Goal: Find contact information: Find contact information

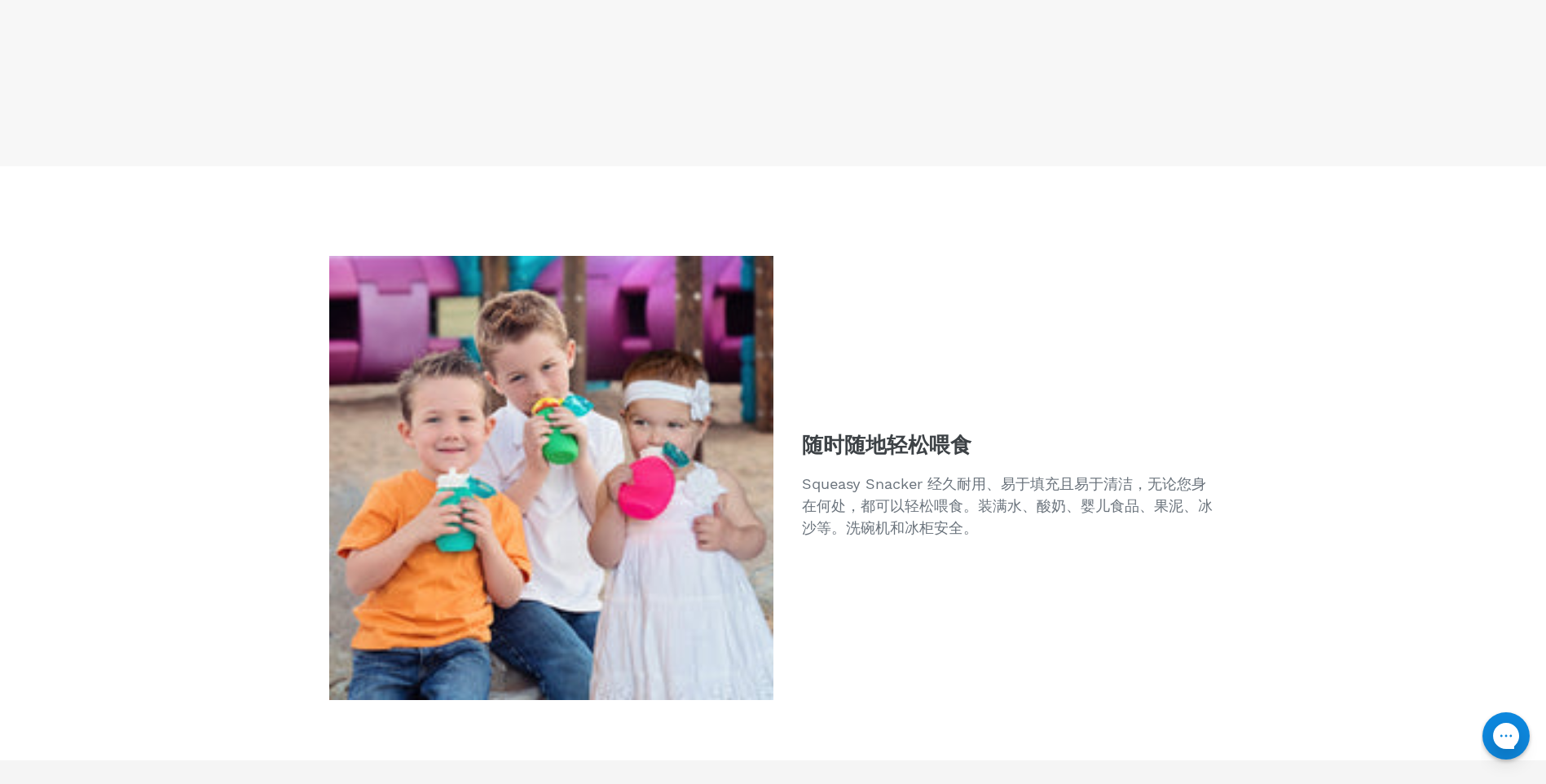
scroll to position [3488, 0]
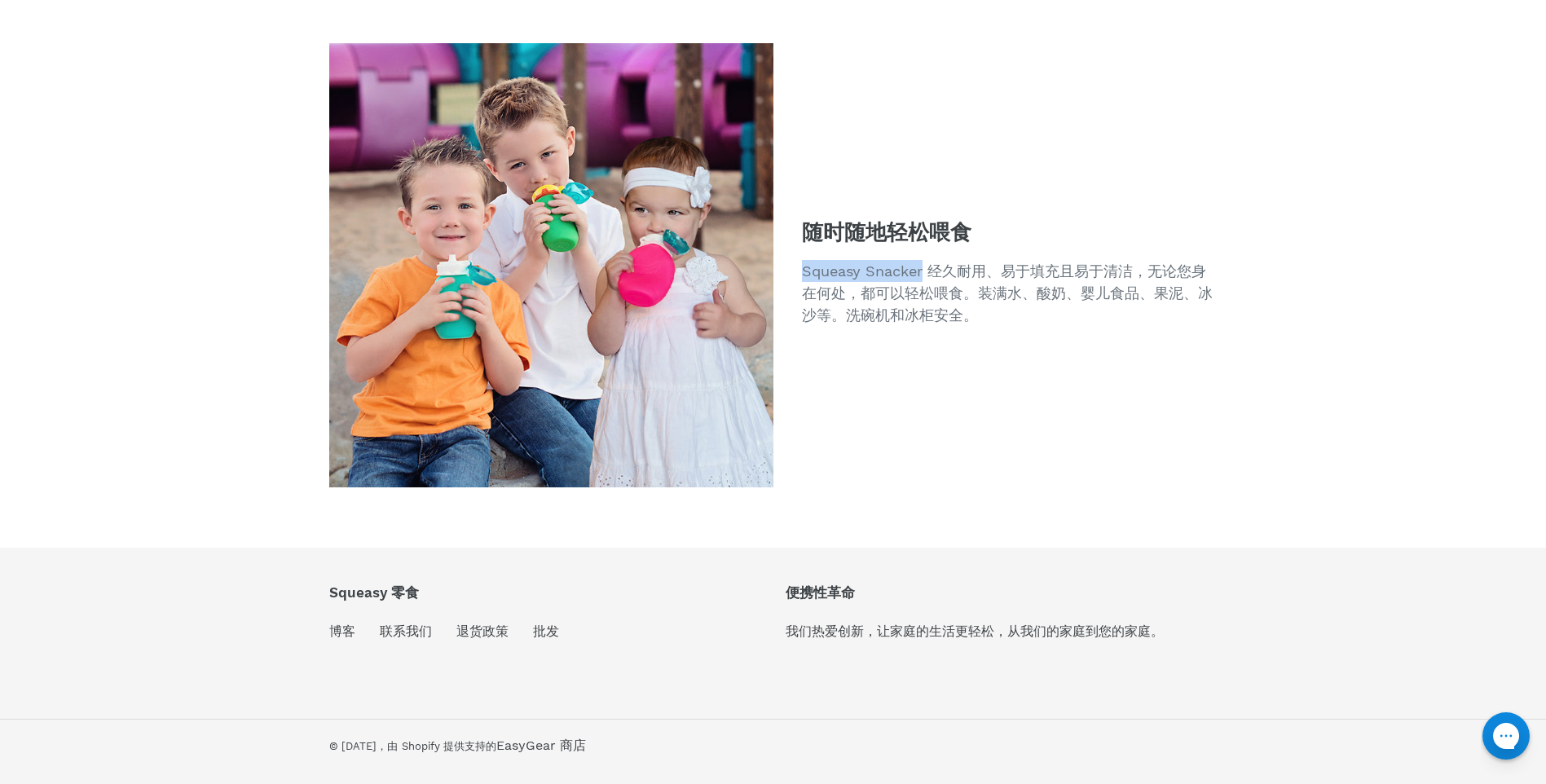
drag, startPoint x: 801, startPoint y: 267, endPoint x: 925, endPoint y: 272, distance: 124.1
click at [925, 272] on p "Squeasy Snacker 经久耐用、易于填充且易于清洁，无论您身在何处，都可以轻松喂食。装满水、酸奶、婴儿食品、果泥、冰沙等。洗碗机和冰柜安全。" at bounding box center [1010, 293] width 415 height 66
copy p "Squeasy Snacker"
click at [409, 624] on link "联系我们" at bounding box center [405, 631] width 52 height 16
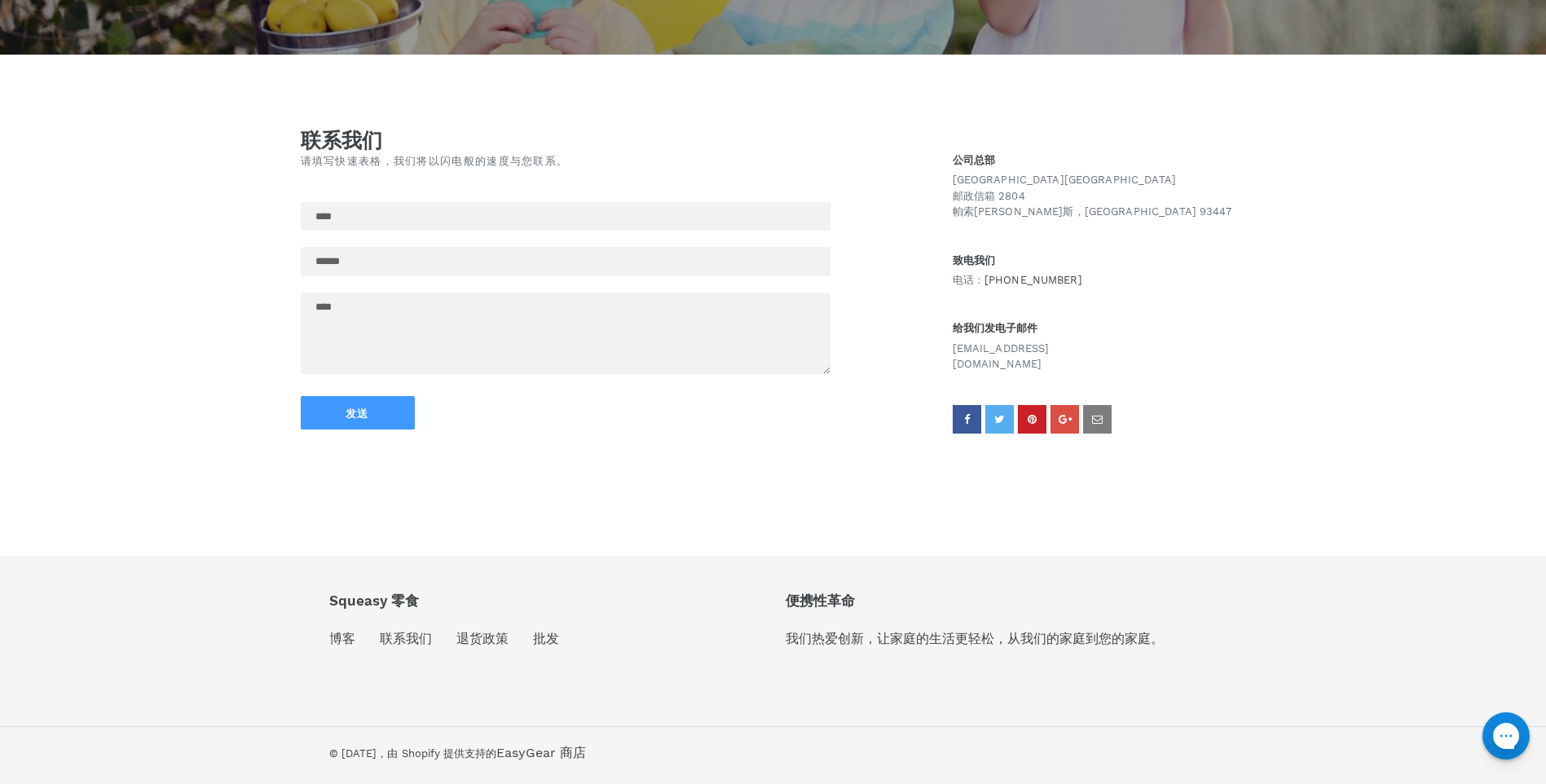
scroll to position [398, 0]
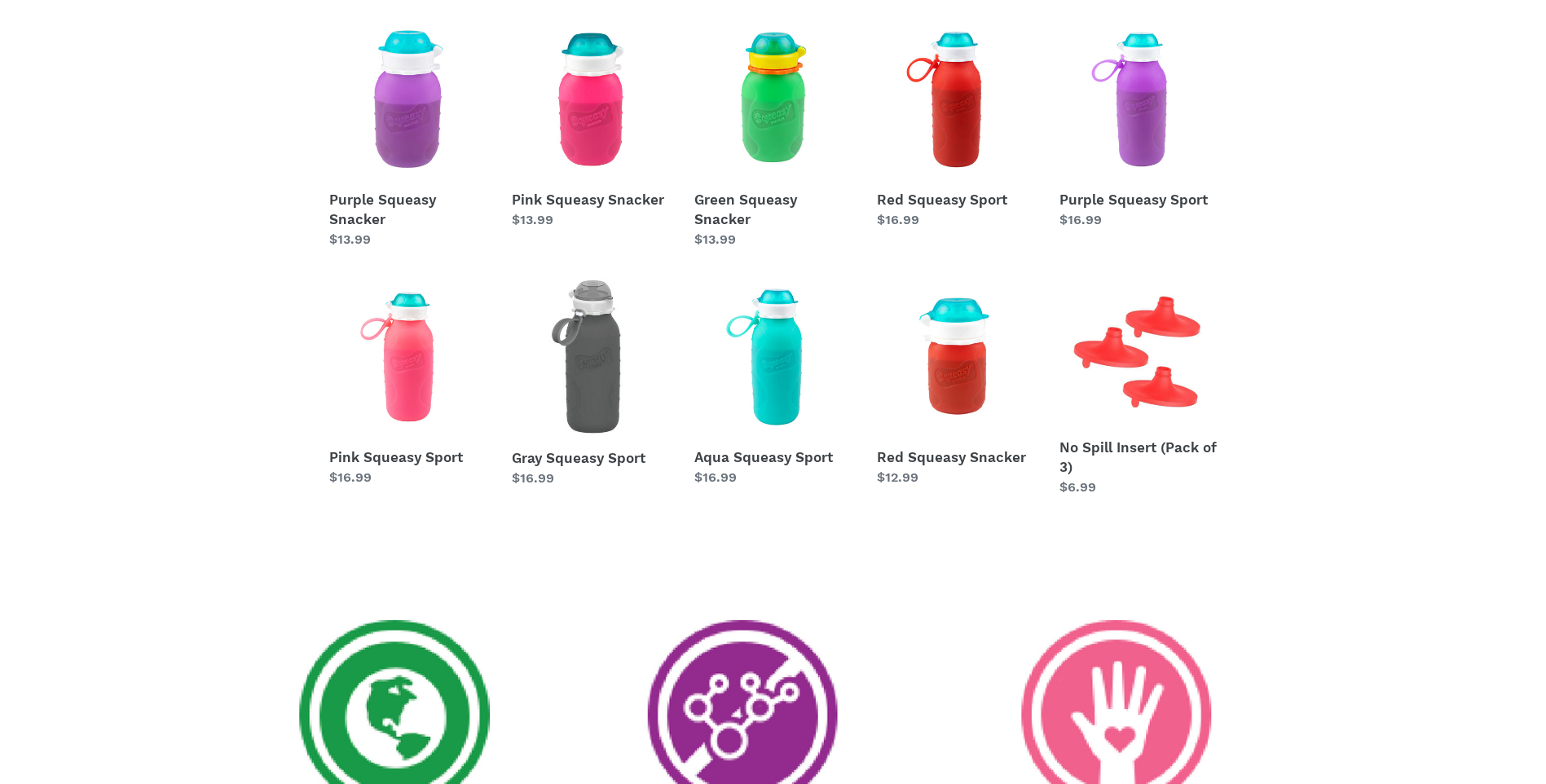
scroll to position [734, 0]
